Goal: Information Seeking & Learning: Check status

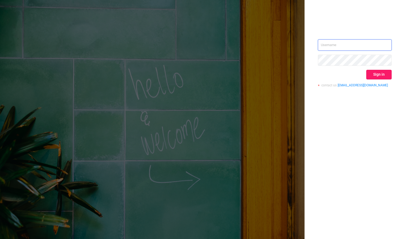
type input "[PERSON_NAME][EMAIL_ADDRESS][DOMAIN_NAME]"
click at [383, 72] on button "Sign in" at bounding box center [378, 75] width 25 height 10
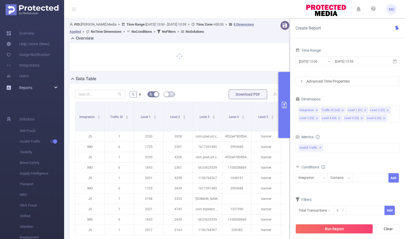
click at [50, 88] on div "Reports" at bounding box center [32, 87] width 64 height 11
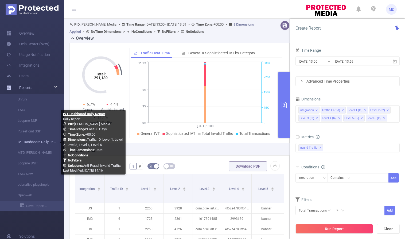
click at [28, 143] on link "IVT Dashboard Daily Report" at bounding box center [34, 142] width 47 height 11
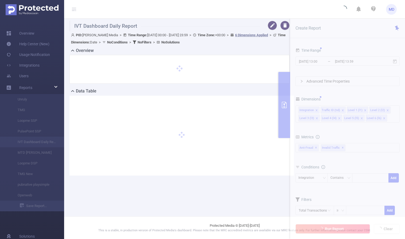
type input "[DATE] 00:00"
type input "[DATE] 23:59"
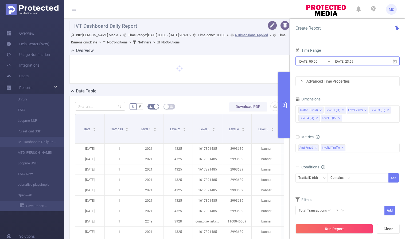
click at [350, 60] on input "[DATE] 23:59" at bounding box center [355, 61] width 43 height 7
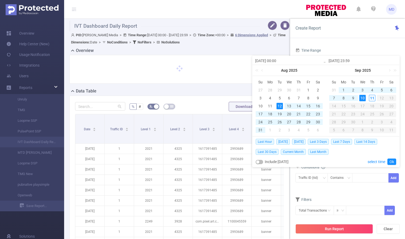
click at [362, 97] on div "10" at bounding box center [362, 98] width 6 height 6
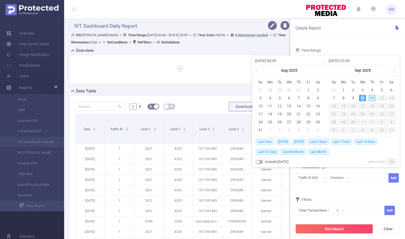
click at [362, 97] on div "10" at bounding box center [362, 98] width 6 height 6
type input "[DATE] 00:00"
click at [391, 162] on link "Ok" at bounding box center [391, 162] width 9 height 6
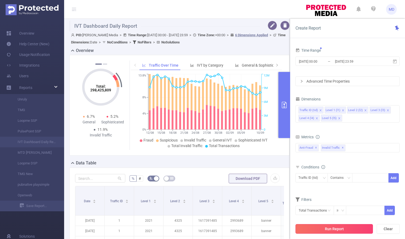
click at [340, 229] on button "Run Report" at bounding box center [333, 229] width 77 height 10
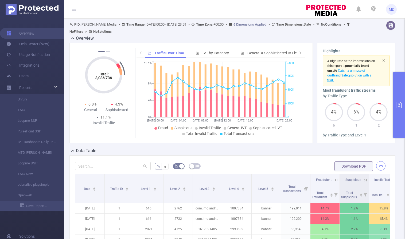
click at [377, 167] on button "button" at bounding box center [380, 165] width 9 height 9
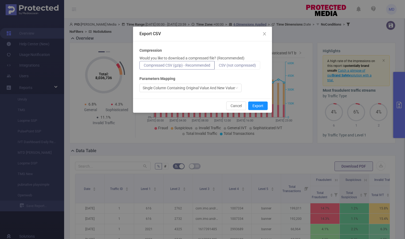
click at [244, 66] on span "CSV (not compressed)" at bounding box center [237, 65] width 37 height 4
click at [219, 67] on input "CSV (not compressed)" at bounding box center [219, 67] width 0 height 0
click at [258, 106] on button "Export" at bounding box center [257, 106] width 19 height 9
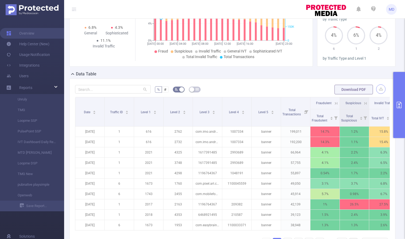
scroll to position [147, 0]
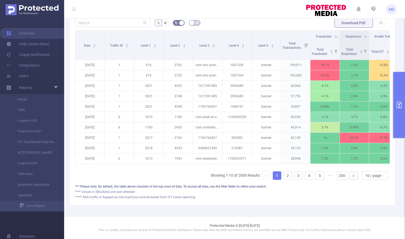
click at [397, 107] on icon "primary" at bounding box center [399, 105] width 6 height 6
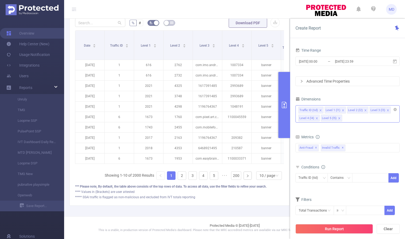
click at [338, 118] on icon "icon: close" at bounding box center [339, 118] width 2 height 2
click at [364, 110] on icon "icon: close" at bounding box center [365, 110] width 2 height 2
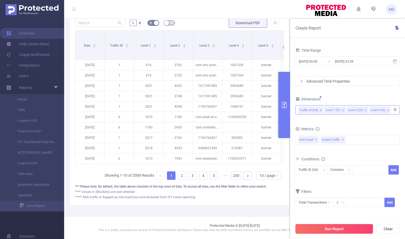
click at [332, 228] on button "Run Report" at bounding box center [333, 229] width 77 height 10
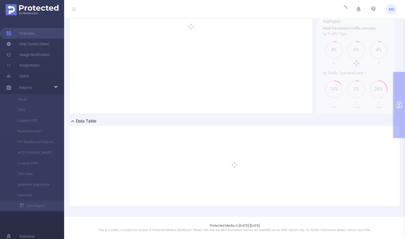
scroll to position [29, 0]
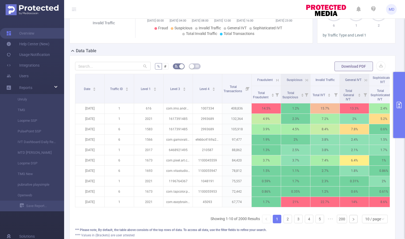
scroll to position [147, 0]
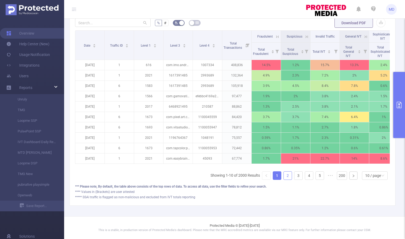
click at [285, 175] on link "2" at bounding box center [287, 176] width 8 height 8
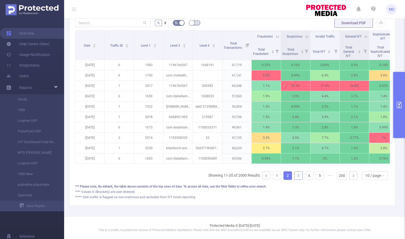
click at [295, 176] on link "3" at bounding box center [298, 176] width 8 height 8
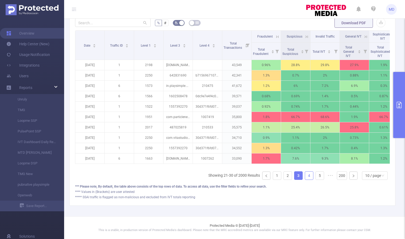
click at [305, 176] on link "4" at bounding box center [309, 176] width 8 height 8
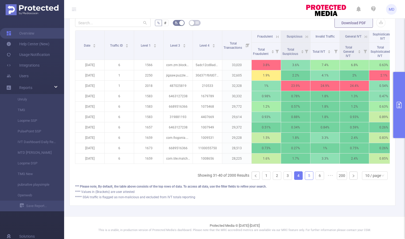
click at [305, 176] on link "5" at bounding box center [309, 176] width 8 height 8
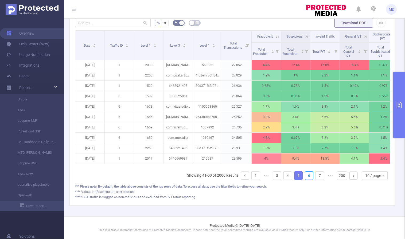
click at [305, 176] on link "6" at bounding box center [309, 176] width 8 height 8
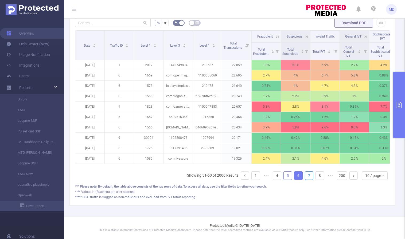
click at [305, 176] on link "7" at bounding box center [309, 176] width 8 height 8
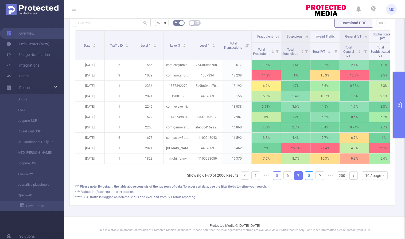
click at [305, 176] on link "8" at bounding box center [309, 176] width 8 height 8
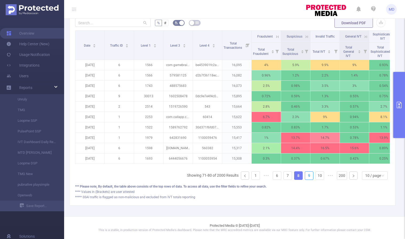
click at [305, 176] on link "9" at bounding box center [309, 176] width 8 height 8
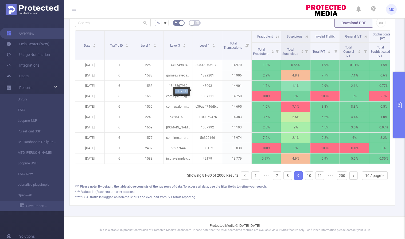
drag, startPoint x: 175, startPoint y: 90, endPoint x: 188, endPoint y: 91, distance: 12.5
click at [188, 91] on div "1007311" at bounding box center [181, 91] width 17 height 9
copy div "1007311"
click at [401, 105] on icon "primary" at bounding box center [399, 105] width 6 height 6
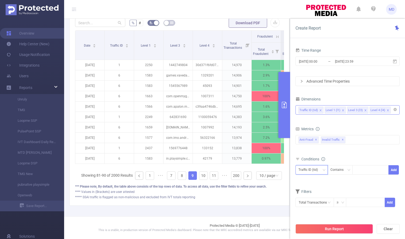
click at [319, 169] on div "Traffic ID (tid)" at bounding box center [309, 170] width 23 height 9
click at [316, 203] on li "Level 4 (l4)" at bounding box center [311, 207] width 32 height 9
click at [367, 167] on div at bounding box center [370, 170] width 31 height 9
paste input "1007311"
type input "1007311"
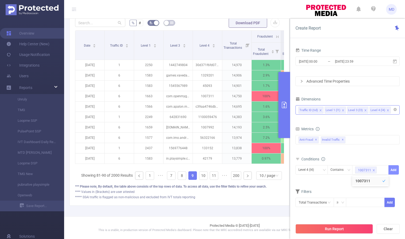
click at [396, 169] on button "Add" at bounding box center [393, 169] width 10 height 9
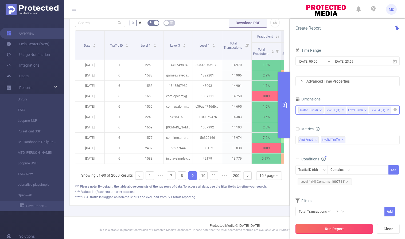
click at [327, 230] on button "Run Report" at bounding box center [333, 229] width 77 height 10
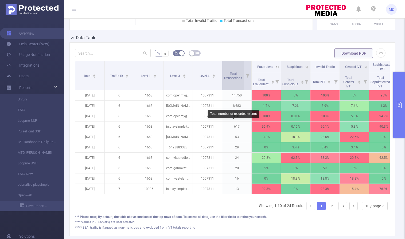
scroll to position [147, 0]
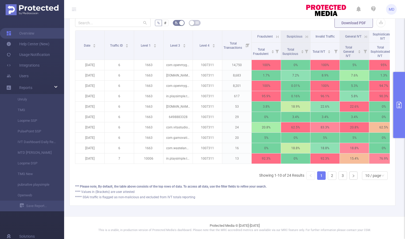
click at [277, 35] on icon at bounding box center [277, 36] width 2 height 2
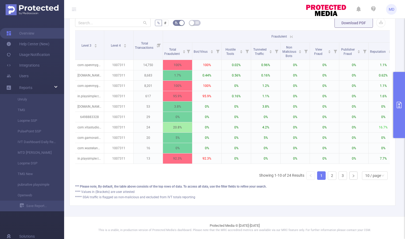
scroll to position [0, 121]
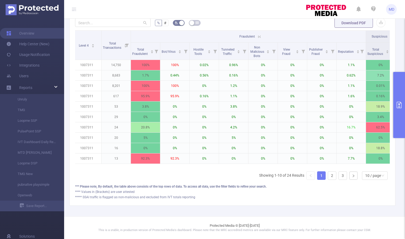
click at [258, 35] on icon at bounding box center [259, 36] width 2 height 2
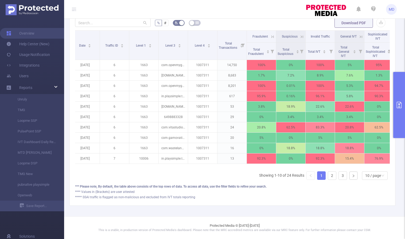
scroll to position [0, 0]
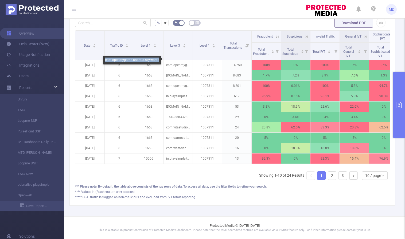
drag, startPoint x: 104, startPoint y: 59, endPoint x: 158, endPoint y: 59, distance: 53.9
click at [158, 59] on div "com.openmygame.android.sky.words" at bounding box center [132, 60] width 58 height 9
copy div "com.openmygame.android.sky.words"
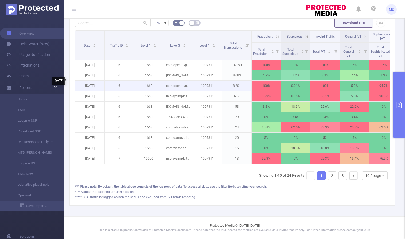
drag, startPoint x: 110, startPoint y: 85, endPoint x: 95, endPoint y: 83, distance: 15.4
click at [95, 83] on body "MD Overview Help Center (New) Usage Notification Integrations Users Reports Unr…" at bounding box center [202, 119] width 405 height 239
click at [181, 84] on p "com.openmygame.games.android.wordsearchsea" at bounding box center [177, 86] width 29 height 10
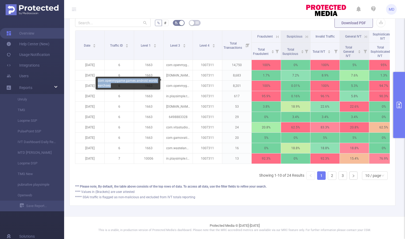
drag, startPoint x: 98, startPoint y: 80, endPoint x: 113, endPoint y: 86, distance: 16.4
click at [113, 86] on div "com.openmygame.games.android.wordsearchsea" at bounding box center [128, 83] width 65 height 13
copy div "com.openmygame.games.android.wordsearchsea"
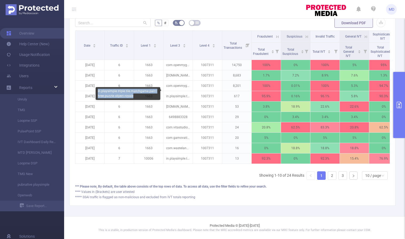
drag, startPoint x: 98, startPoint y: 91, endPoint x: 132, endPoint y: 97, distance: 34.9
click at [132, 97] on div "in.playsimple.triple.tile.matchgame.pair.three.puzzle.object.royale" at bounding box center [128, 93] width 65 height 13
copy div "in.playsimple.triple.tile.matchgame.pair.three.puzzle.object.royale"
click at [275, 34] on icon at bounding box center [277, 36] width 5 height 5
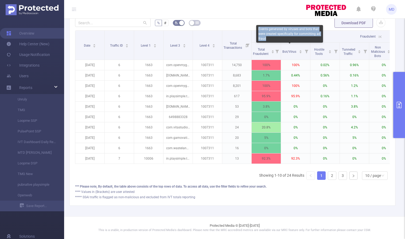
drag, startPoint x: 266, startPoint y: 39, endPoint x: 257, endPoint y: 28, distance: 14.2
click at [257, 28] on div "Events generated by viruses and bots that were created specifically for committ…" at bounding box center [289, 34] width 67 height 18
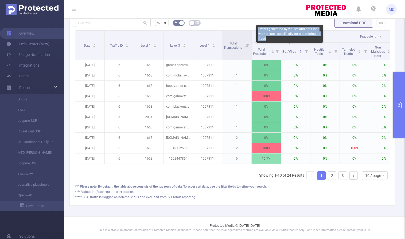
copy div "Events generated by viruses and bots that were created specifically for committ…"
click at [266, 9] on header "MD" at bounding box center [202, 9] width 405 height 19
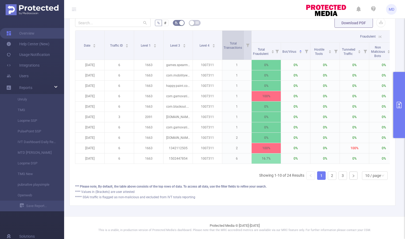
click at [238, 40] on div "Total Transactions" at bounding box center [235, 45] width 24 height 10
click at [233, 42] on span "Total Transactions" at bounding box center [232, 46] width 19 height 8
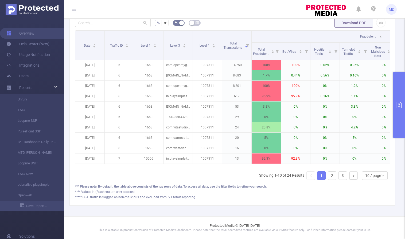
click at [398, 104] on icon "primary" at bounding box center [398, 105] width 5 height 6
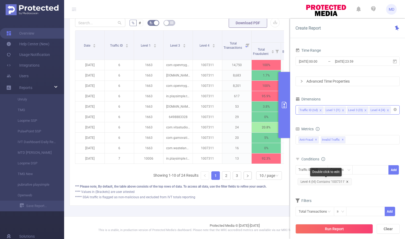
click at [346, 181] on icon "icon: close" at bounding box center [347, 182] width 3 height 3
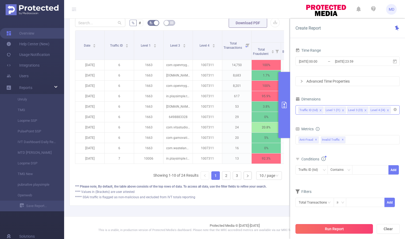
click at [341, 229] on button "Run Report" at bounding box center [333, 229] width 77 height 10
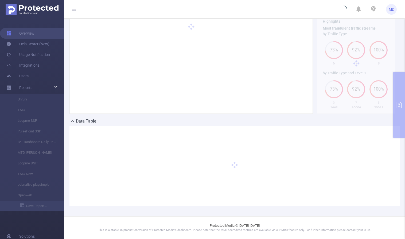
scroll to position [29, 0]
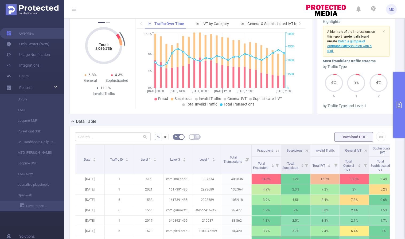
scroll to position [147, 0]
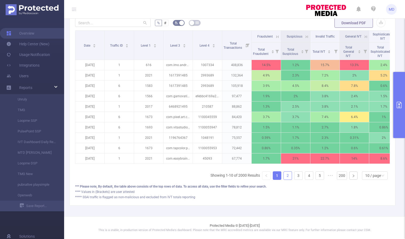
click at [283, 177] on link "2" at bounding box center [287, 176] width 8 height 8
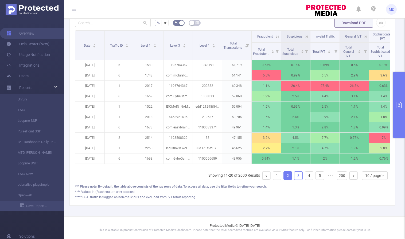
click at [294, 177] on link "3" at bounding box center [298, 176] width 8 height 8
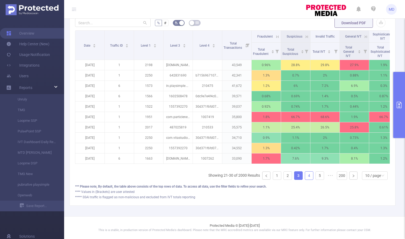
click at [305, 177] on link "4" at bounding box center [309, 176] width 8 height 8
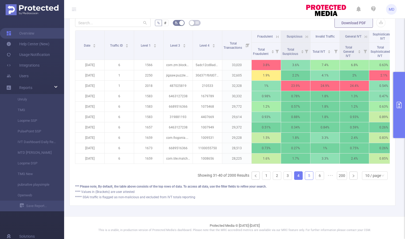
click at [306, 176] on link "5" at bounding box center [309, 176] width 8 height 8
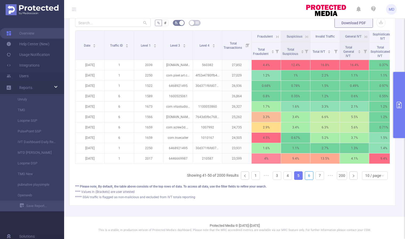
click at [306, 176] on link "6" at bounding box center [309, 176] width 8 height 8
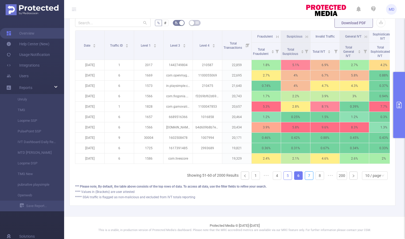
click at [306, 176] on link "7" at bounding box center [309, 176] width 8 height 8
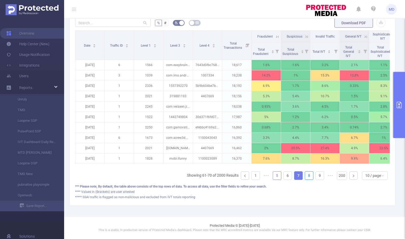
click at [306, 176] on link "8" at bounding box center [309, 176] width 8 height 8
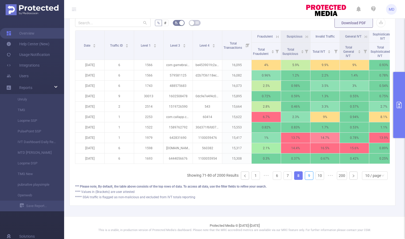
click at [306, 176] on link "9" at bounding box center [309, 176] width 8 height 8
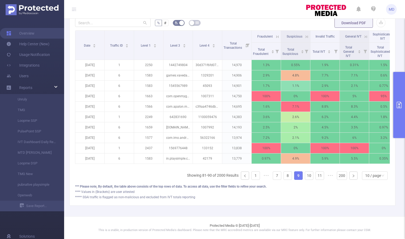
click at [402, 107] on button "primary" at bounding box center [399, 105] width 12 height 66
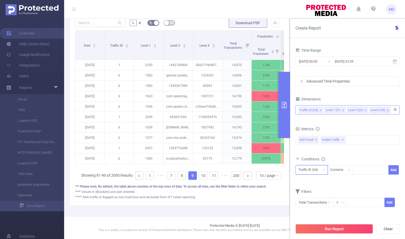
click at [322, 171] on icon "icon: down" at bounding box center [323, 170] width 3 height 3
click at [316, 190] on li "Level 1 (l1)" at bounding box center [311, 189] width 32 height 9
click at [365, 171] on div at bounding box center [370, 170] width 31 height 9
type input "2437"
click at [394, 169] on button "Add" at bounding box center [393, 169] width 10 height 9
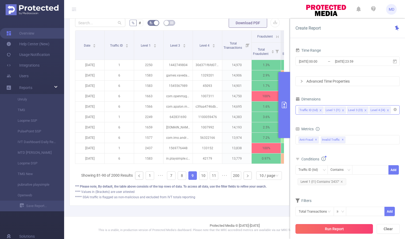
click at [338, 229] on button "Run Report" at bounding box center [333, 229] width 77 height 10
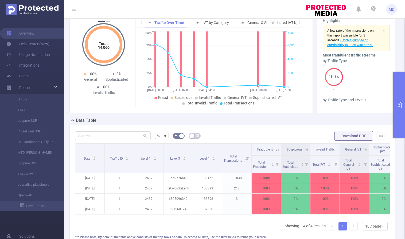
scroll to position [30, 0]
click at [398, 105] on icon "primary" at bounding box center [399, 105] width 6 height 6
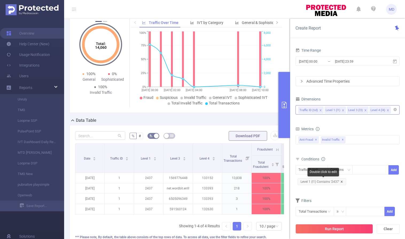
click at [341, 182] on icon "icon: close" at bounding box center [341, 182] width 2 height 2
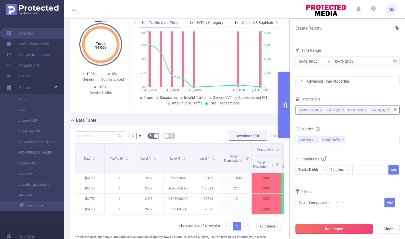
click at [338, 229] on button "Run Report" at bounding box center [333, 229] width 77 height 10
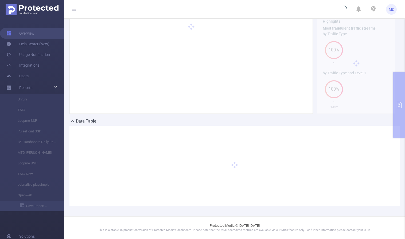
scroll to position [29, 0]
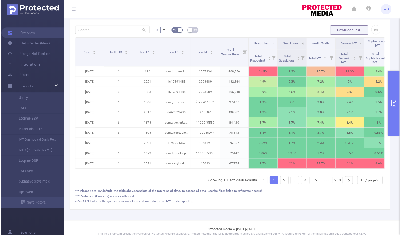
scroll to position [147, 0]
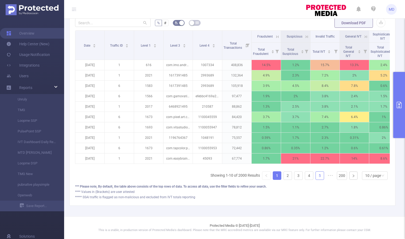
click at [315, 175] on link "5" at bounding box center [319, 176] width 8 height 8
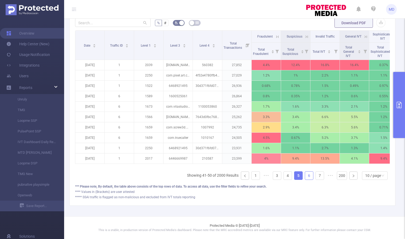
click at [308, 177] on link "6" at bounding box center [309, 176] width 8 height 8
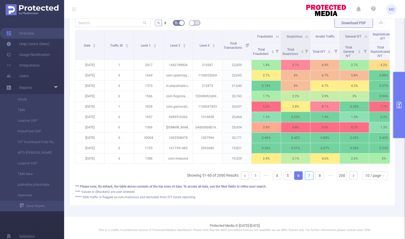
click at [308, 177] on link "7" at bounding box center [309, 176] width 8 height 8
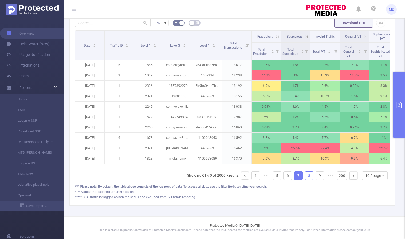
click at [308, 177] on link "8" at bounding box center [309, 176] width 8 height 8
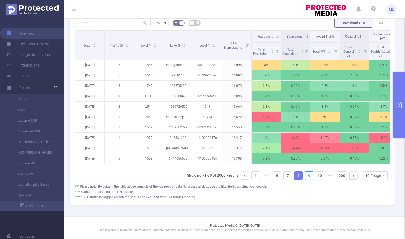
click at [308, 177] on link "9" at bounding box center [309, 176] width 8 height 8
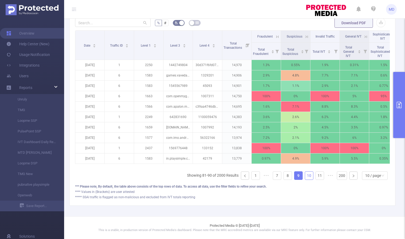
click at [306, 177] on link "10" at bounding box center [309, 176] width 8 height 8
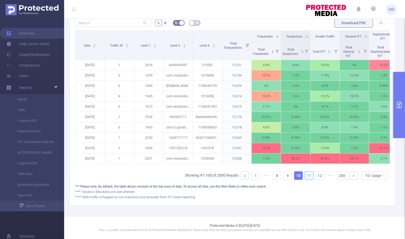
click at [306, 177] on link "11" at bounding box center [309, 176] width 8 height 8
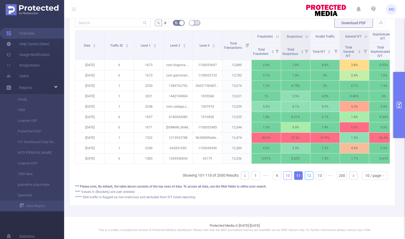
click at [306, 177] on link "12" at bounding box center [309, 176] width 8 height 8
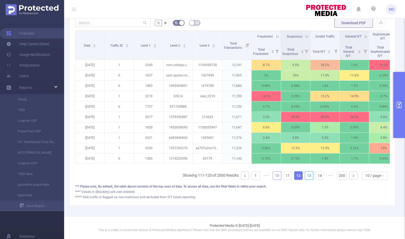
click at [306, 177] on link "13" at bounding box center [309, 176] width 8 height 8
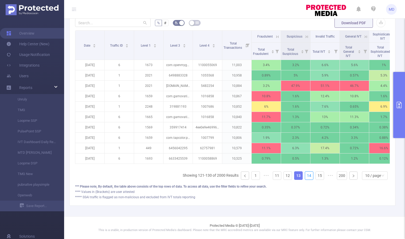
click at [306, 177] on link "14" at bounding box center [309, 176] width 8 height 8
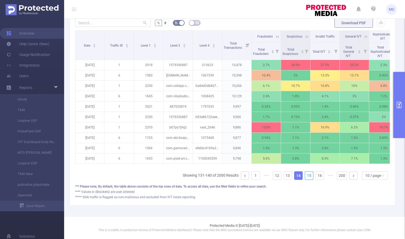
click at [306, 177] on link "15" at bounding box center [309, 176] width 8 height 8
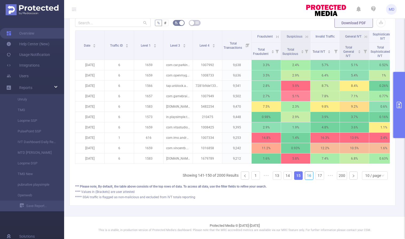
click at [306, 177] on link "16" at bounding box center [309, 176] width 8 height 8
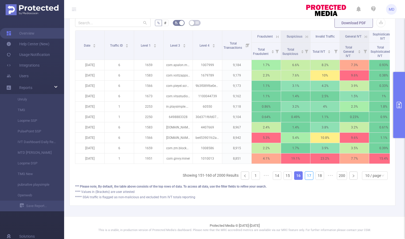
click at [306, 177] on link "17" at bounding box center [309, 176] width 8 height 8
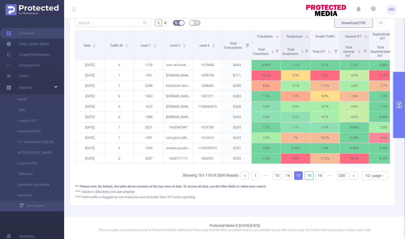
click at [306, 177] on link "18" at bounding box center [309, 176] width 8 height 8
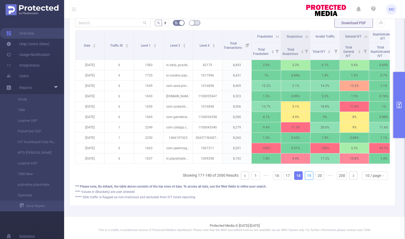
click at [306, 177] on link "19" at bounding box center [309, 176] width 8 height 8
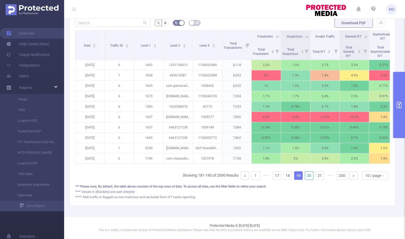
click at [306, 177] on link "20" at bounding box center [309, 176] width 8 height 8
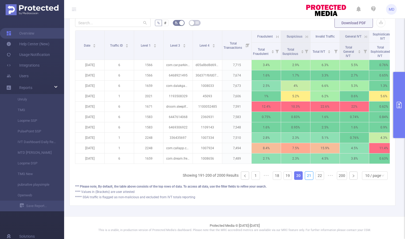
click at [306, 177] on link "21" at bounding box center [309, 176] width 8 height 8
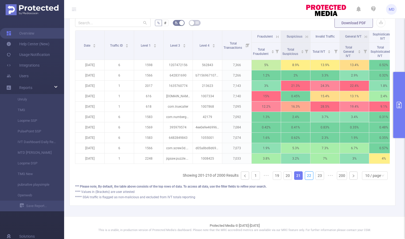
click at [306, 177] on link "22" at bounding box center [309, 176] width 8 height 8
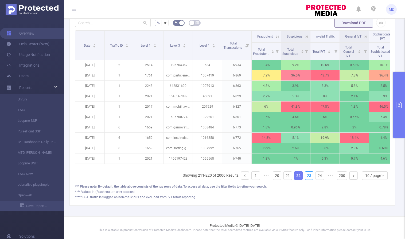
click at [306, 177] on link "23" at bounding box center [309, 176] width 8 height 8
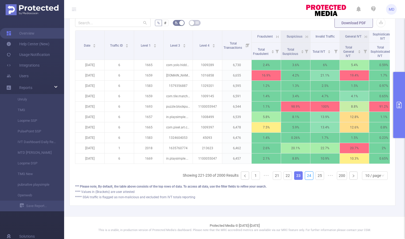
click at [306, 177] on link "24" at bounding box center [309, 176] width 8 height 8
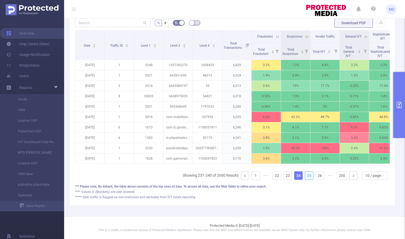
click at [306, 177] on link "25" at bounding box center [309, 176] width 8 height 8
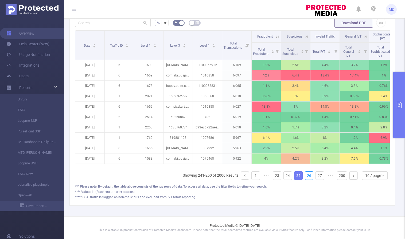
click at [306, 177] on link "26" at bounding box center [309, 176] width 8 height 8
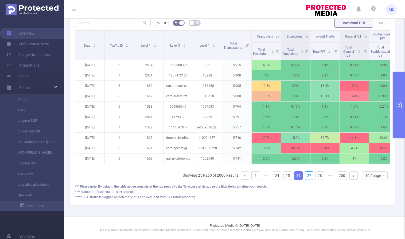
click at [306, 177] on link "27" at bounding box center [309, 176] width 8 height 8
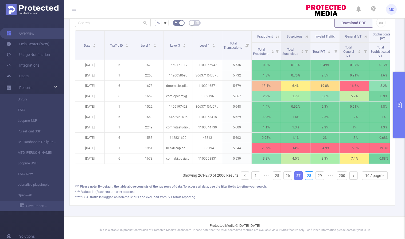
click at [306, 177] on link "28" at bounding box center [309, 176] width 8 height 8
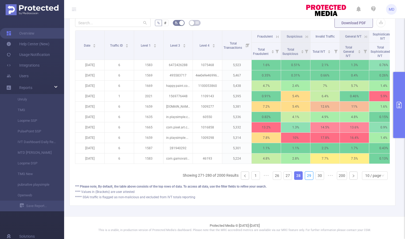
click at [306, 177] on link "29" at bounding box center [309, 176] width 8 height 8
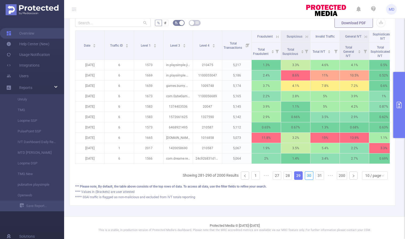
click at [306, 177] on link "30" at bounding box center [309, 176] width 8 height 8
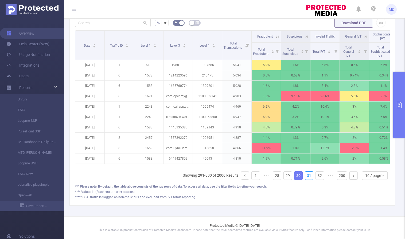
click at [306, 177] on link "31" at bounding box center [309, 176] width 8 height 8
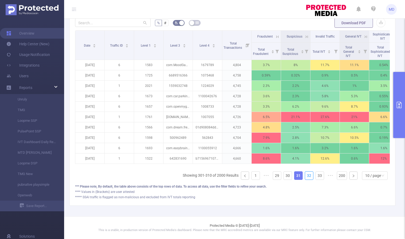
click at [306, 177] on link "32" at bounding box center [309, 176] width 8 height 8
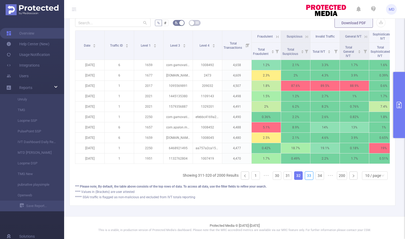
click at [306, 177] on link "33" at bounding box center [309, 176] width 8 height 8
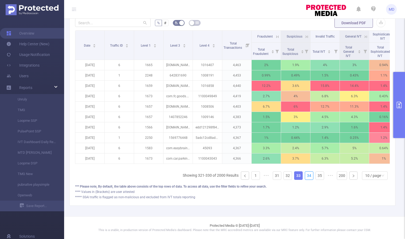
click at [306, 177] on link "34" at bounding box center [309, 176] width 8 height 8
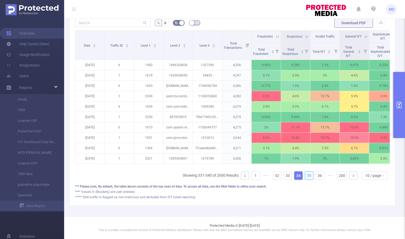
click at [306, 177] on link "35" at bounding box center [309, 176] width 8 height 8
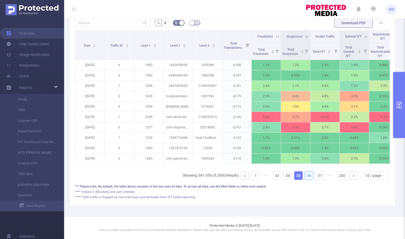
click at [306, 177] on link "36" at bounding box center [309, 176] width 8 height 8
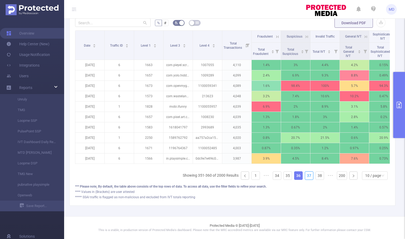
click at [306, 177] on link "37" at bounding box center [309, 176] width 8 height 8
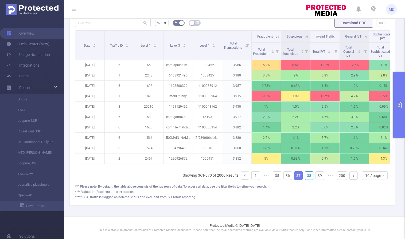
click at [306, 177] on link "38" at bounding box center [309, 176] width 8 height 8
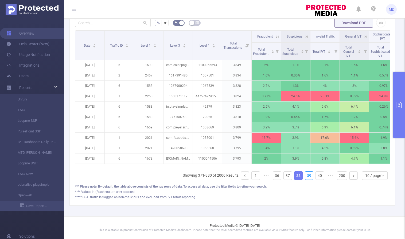
click at [306, 177] on link "39" at bounding box center [309, 176] width 8 height 8
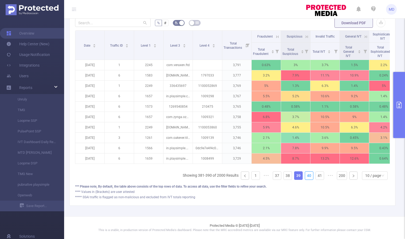
click at [306, 177] on link "40" at bounding box center [309, 176] width 8 height 8
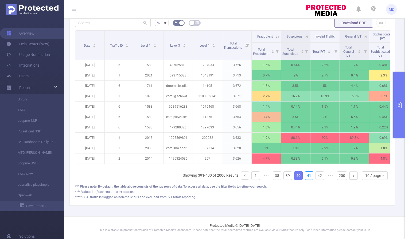
click at [306, 177] on link "41" at bounding box center [309, 176] width 8 height 8
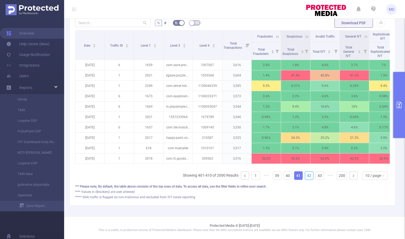
click at [306, 177] on link "42" at bounding box center [309, 176] width 8 height 8
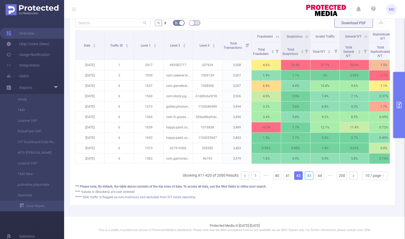
click at [306, 177] on link "43" at bounding box center [309, 176] width 8 height 8
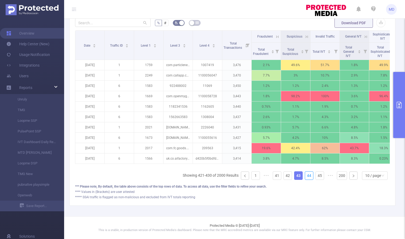
click at [306, 177] on link "44" at bounding box center [309, 176] width 8 height 8
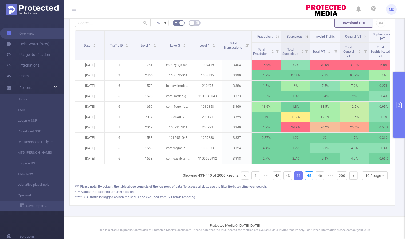
click at [306, 177] on link "45" at bounding box center [309, 176] width 8 height 8
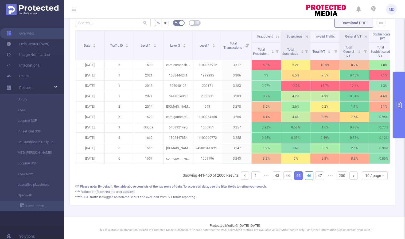
click at [306, 177] on link "46" at bounding box center [309, 176] width 8 height 8
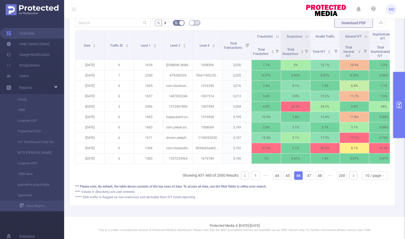
click at [276, 34] on icon at bounding box center [277, 36] width 5 height 5
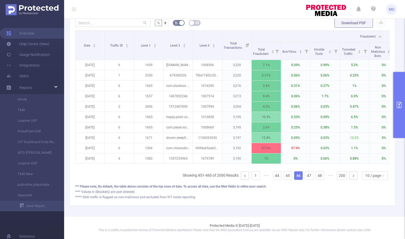
click at [380, 34] on icon at bounding box center [379, 36] width 5 height 5
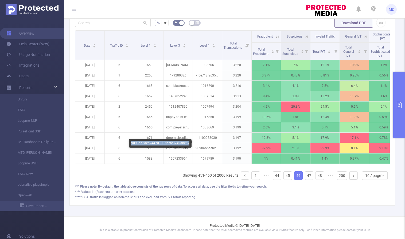
drag, startPoint x: 131, startPoint y: 144, endPoint x: 187, endPoint y: 142, distance: 56.3
click at [187, 142] on div "9098ab5aeb2447d1995b7fc3249abe67" at bounding box center [160, 143] width 62 height 9
copy div "9098ab5aeb2447d1995b7fc3249abe67"
click at [400, 104] on icon "primary" at bounding box center [399, 105] width 6 height 6
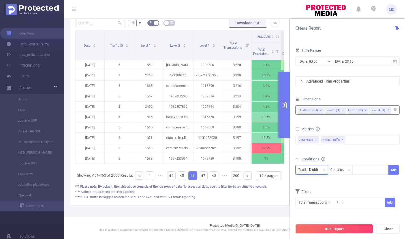
click at [319, 170] on div "Traffic ID (tid)" at bounding box center [309, 170] width 23 height 9
click at [315, 204] on li "Level 4 (l4)" at bounding box center [311, 207] width 32 height 9
click at [369, 169] on div at bounding box center [370, 170] width 31 height 9
paste input "9098ab5aeb2447d1995b7fc3249abe67"
type input "9098ab5aeb2447d1995b7fc3249abe67"
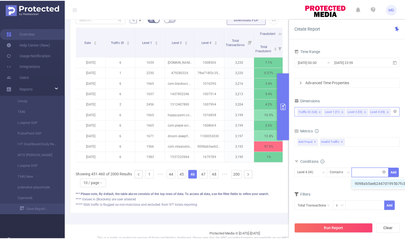
scroll to position [0, 0]
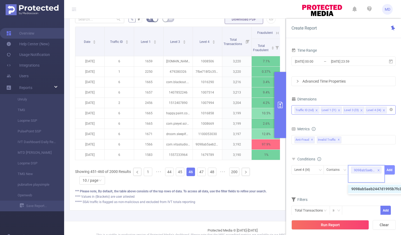
click at [391, 172] on button "Add" at bounding box center [389, 169] width 10 height 9
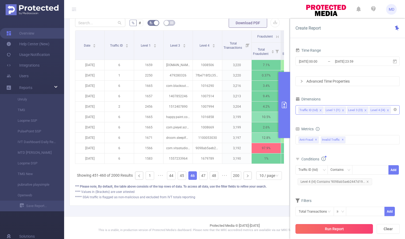
click at [331, 228] on button "Run Report" at bounding box center [333, 229] width 77 height 10
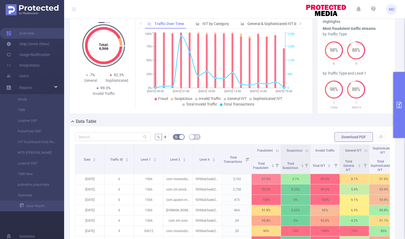
scroll to position [147, 0]
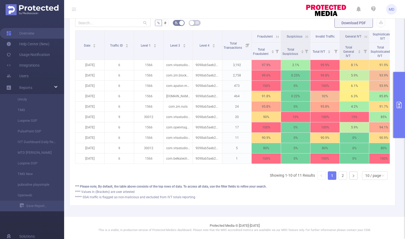
click at [274, 34] on icon at bounding box center [276, 36] width 6 height 5
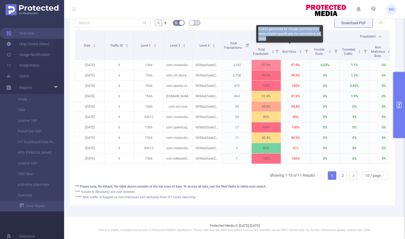
drag, startPoint x: 258, startPoint y: 28, endPoint x: 274, endPoint y: 37, distance: 17.6
click at [274, 37] on div "Events generated by viruses and bots that were created specifically for committ…" at bounding box center [289, 34] width 67 height 18
copy div "Events generated by viruses and bots that were created specifically for committ…"
